Goal: Obtain resource: Download file/media

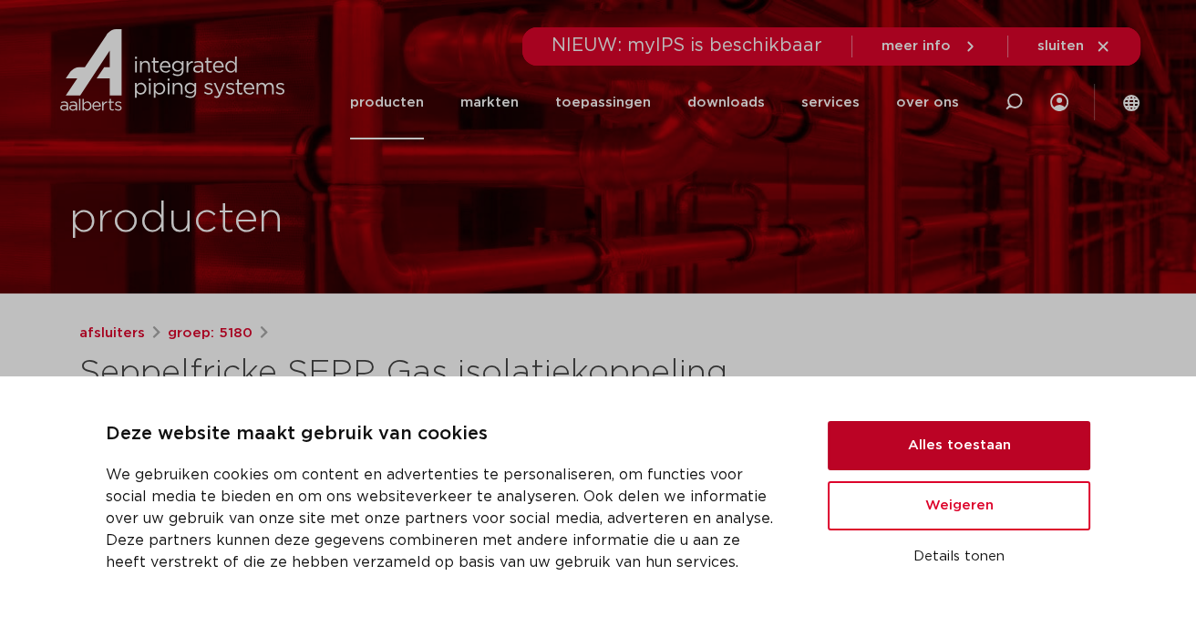
click at [886, 470] on button "Alles toestaan" at bounding box center [959, 445] width 263 height 49
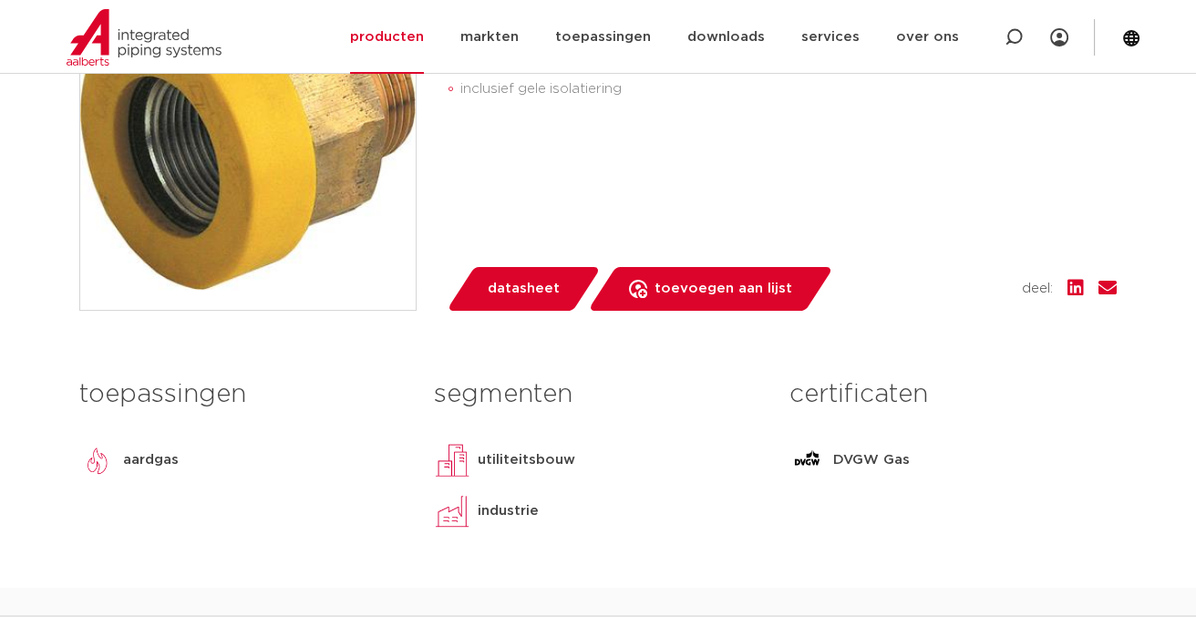
scroll to position [521, 0]
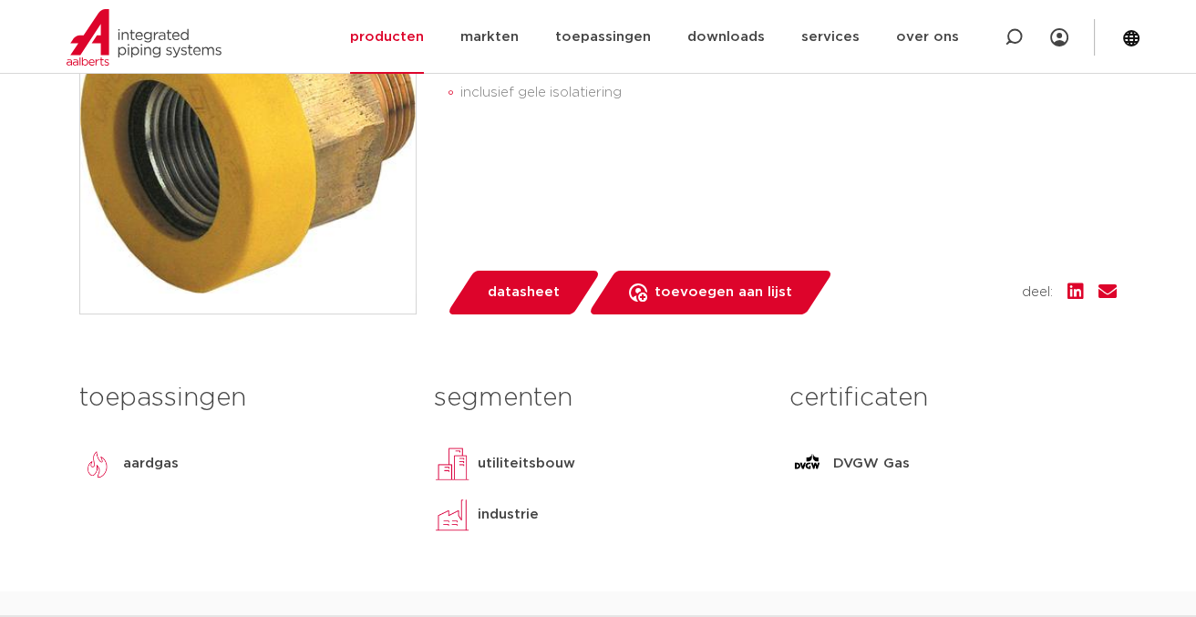
click at [536, 290] on span "datasheet" at bounding box center [524, 292] width 72 height 29
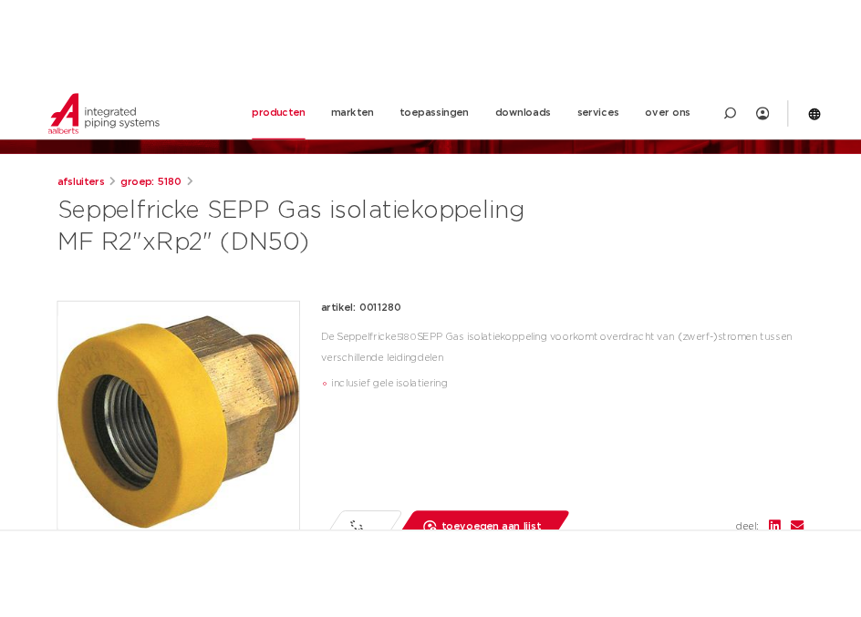
scroll to position [173, 0]
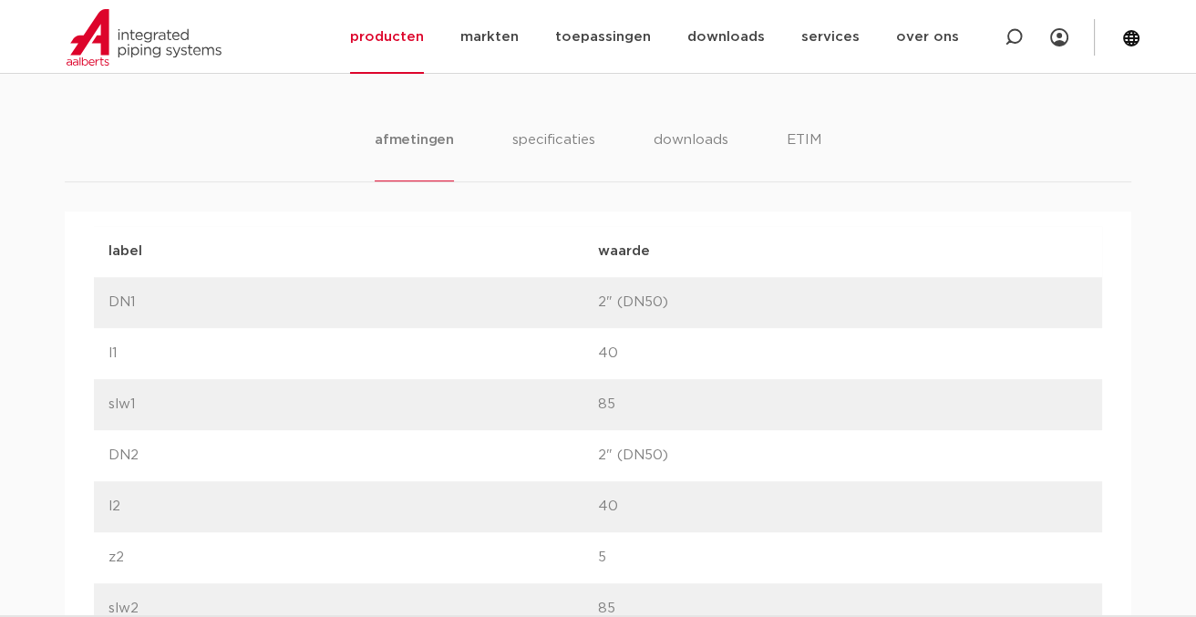
scroll to position [607, 0]
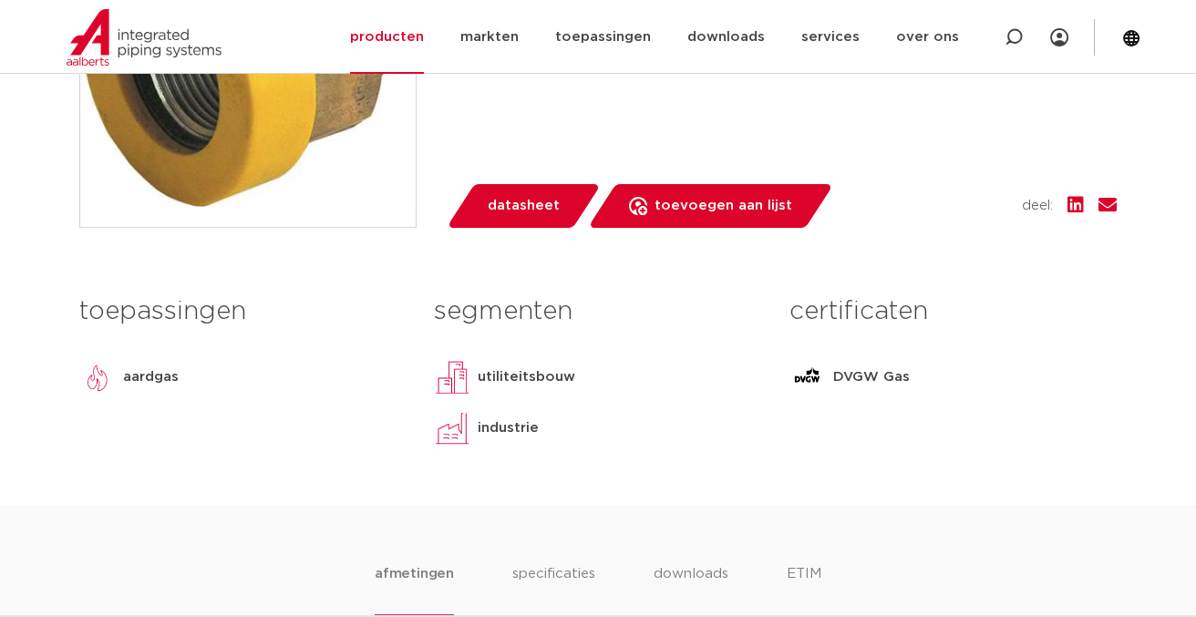
click at [532, 206] on span "datasheet" at bounding box center [524, 205] width 72 height 29
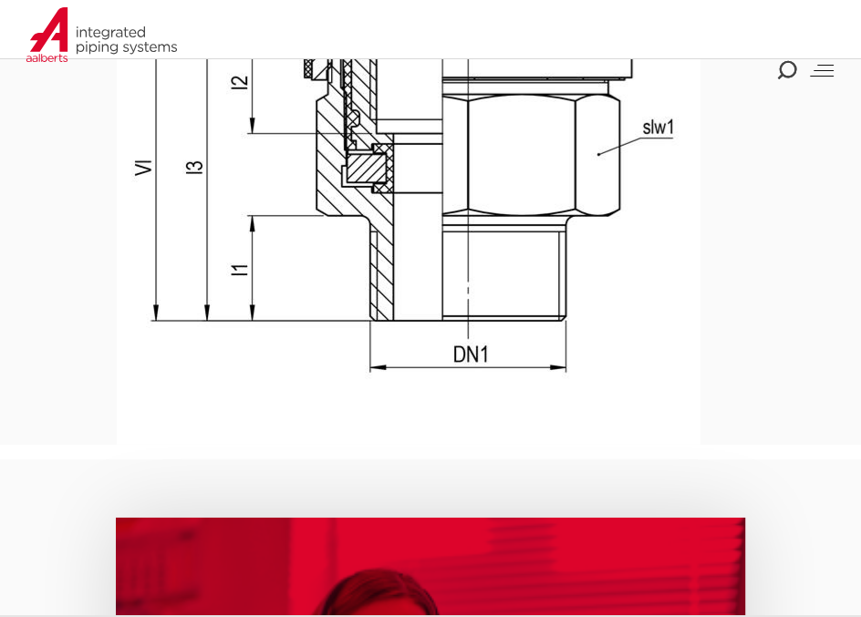
scroll to position [3906, 0]
